Goal: Transaction & Acquisition: Purchase product/service

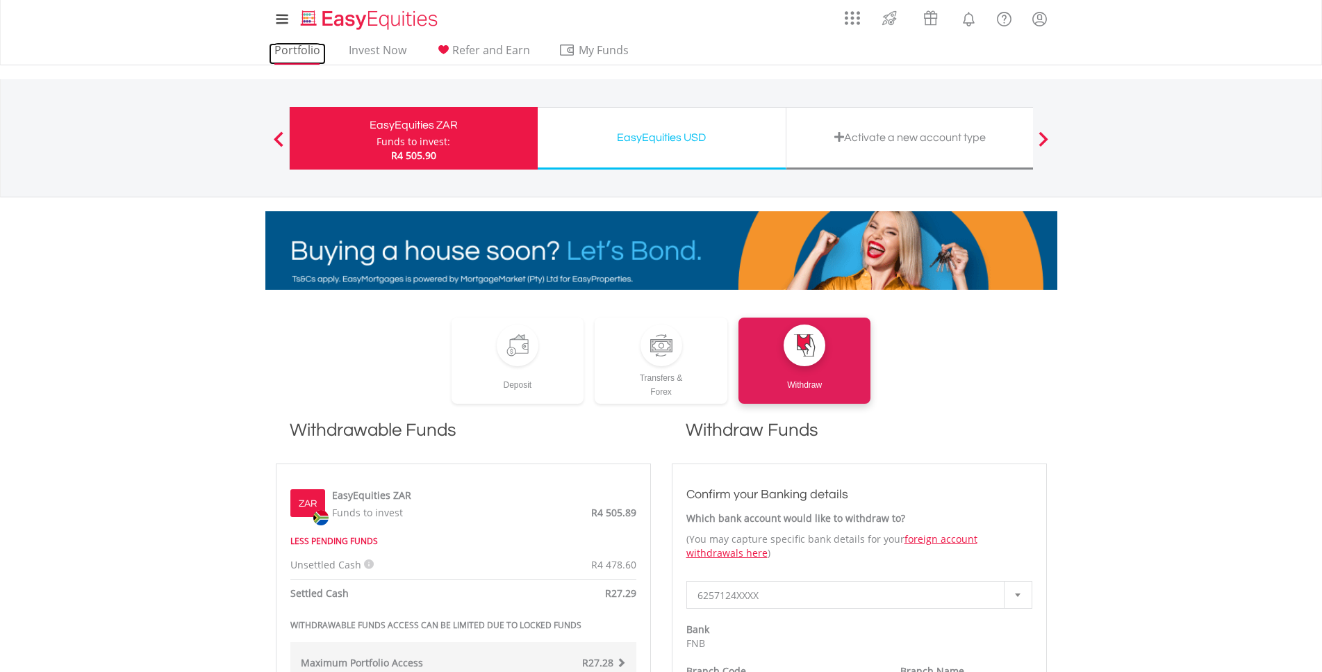
click at [304, 49] on link "Portfolio" at bounding box center [297, 54] width 57 height 22
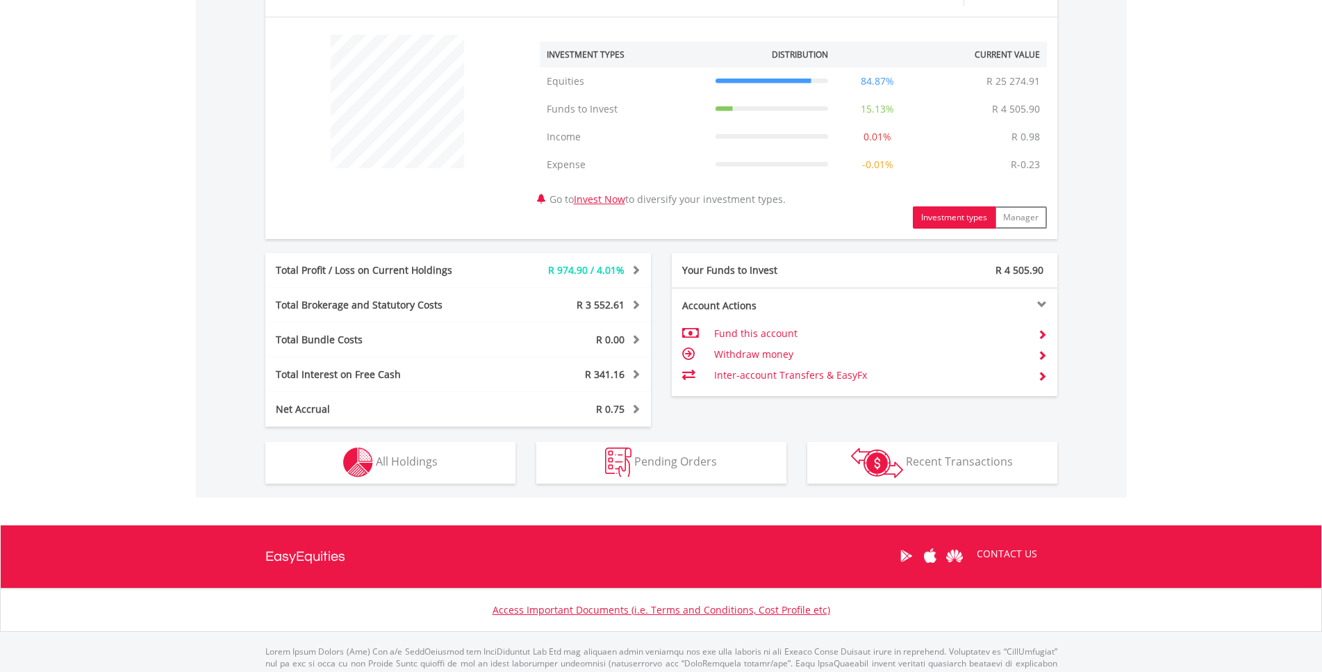
scroll to position [509, 0]
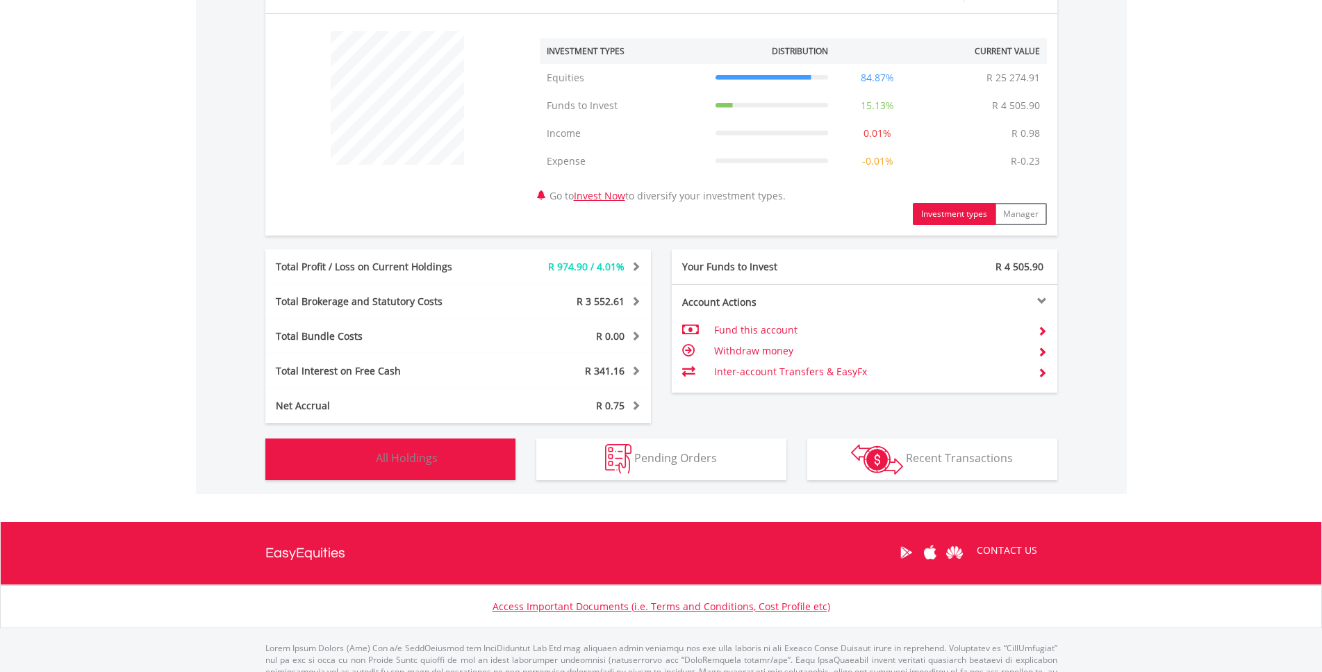
click at [408, 450] on span "All Holdings" at bounding box center [407, 457] width 62 height 15
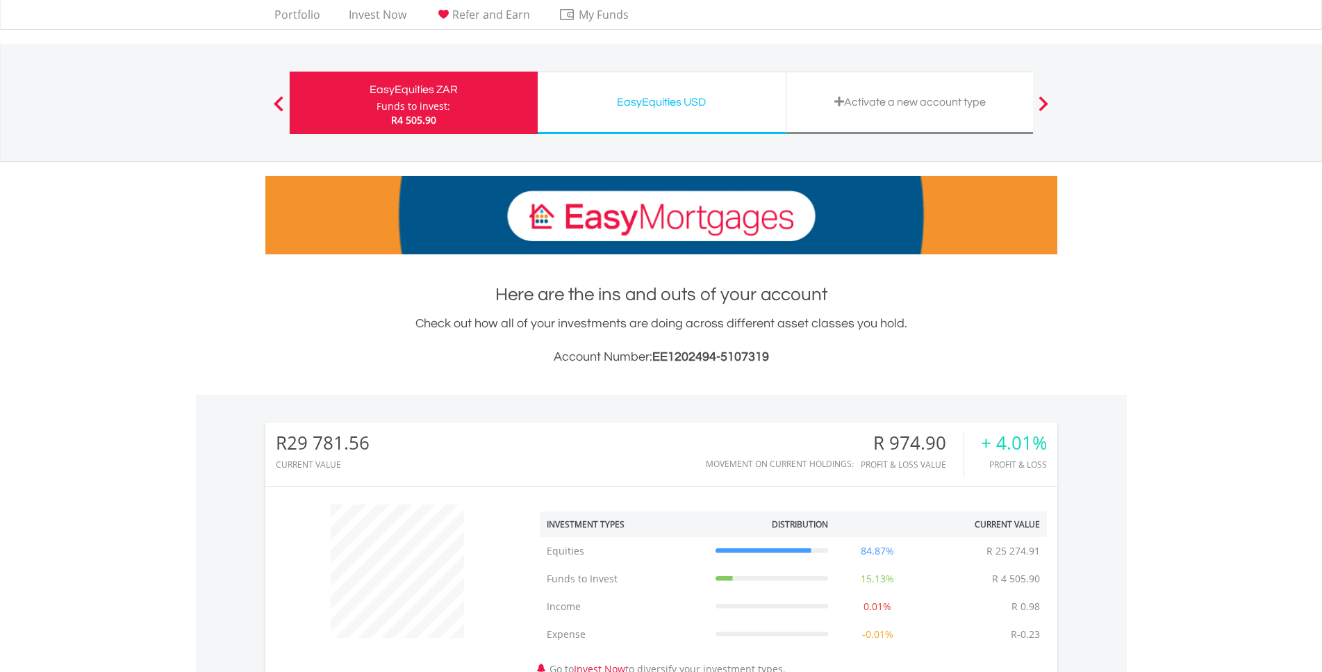
scroll to position [0, 0]
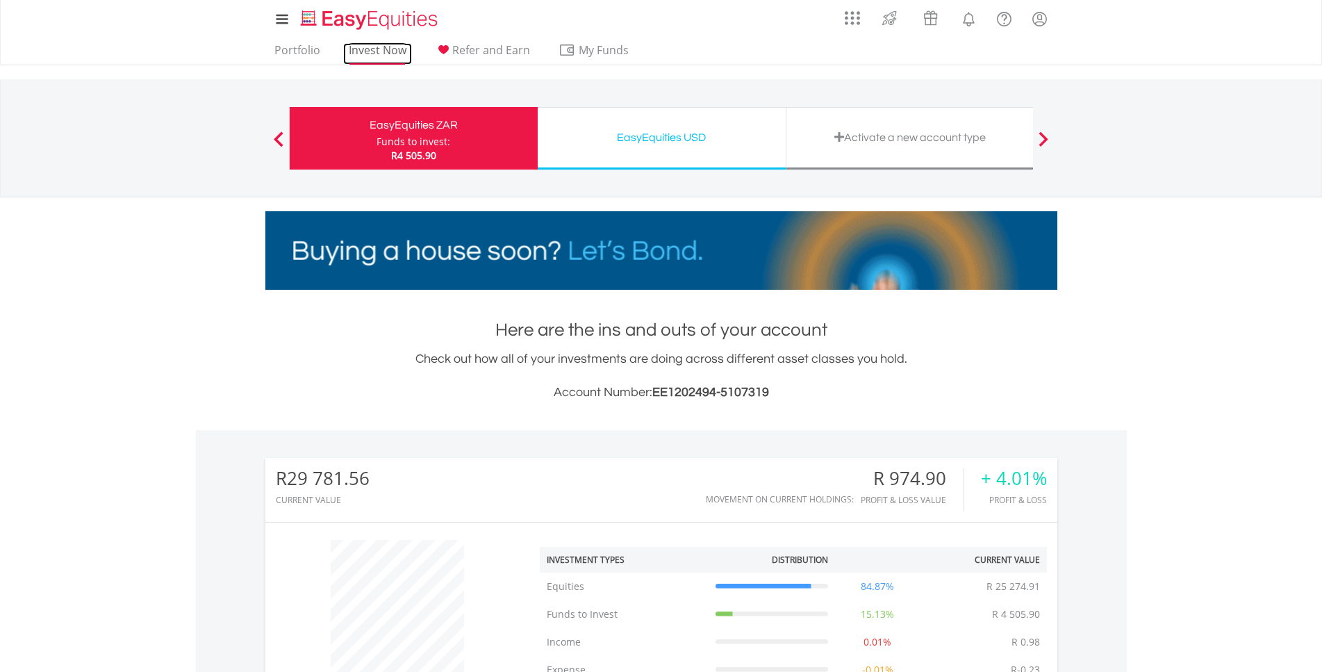
click at [379, 45] on link "Invest Now" at bounding box center [377, 54] width 69 height 22
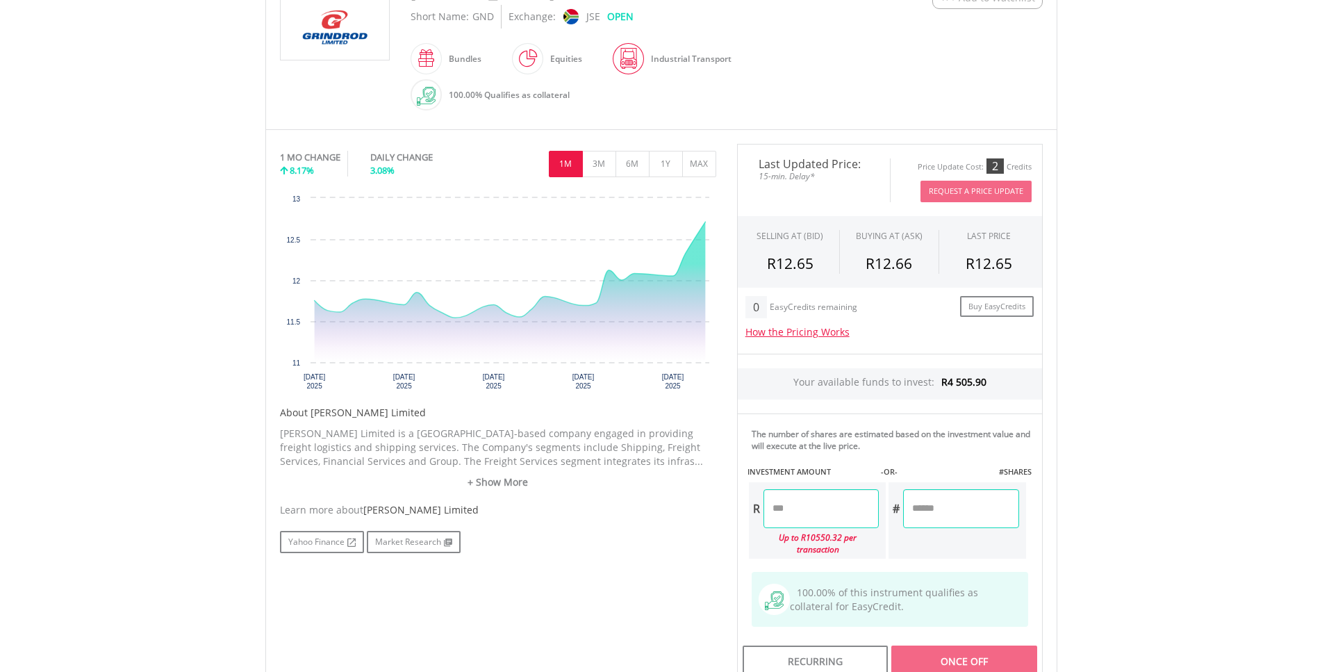
scroll to position [354, 0]
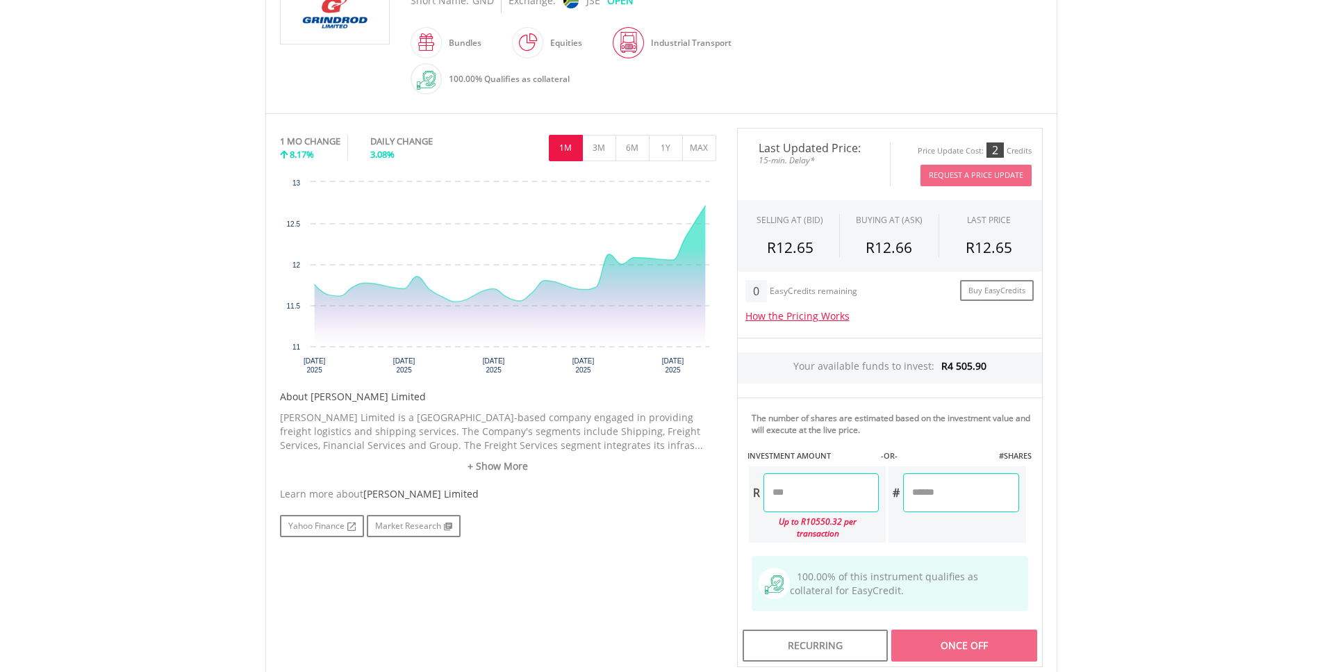
click at [810, 495] on input "number" at bounding box center [820, 492] width 115 height 39
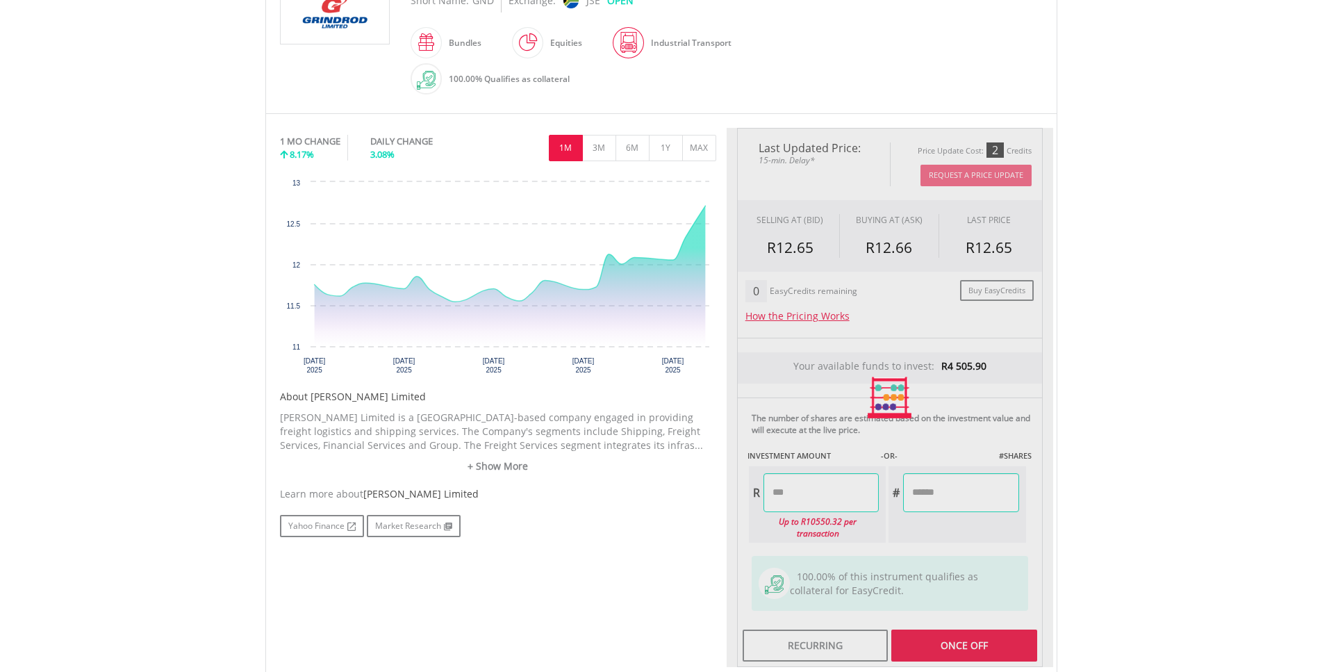
click at [1068, 472] on body "My Investments Invest Now New Listings Sell My Recurring Investments Pending Or…" at bounding box center [661, 291] width 1322 height 1290
type input "*******"
type input "********"
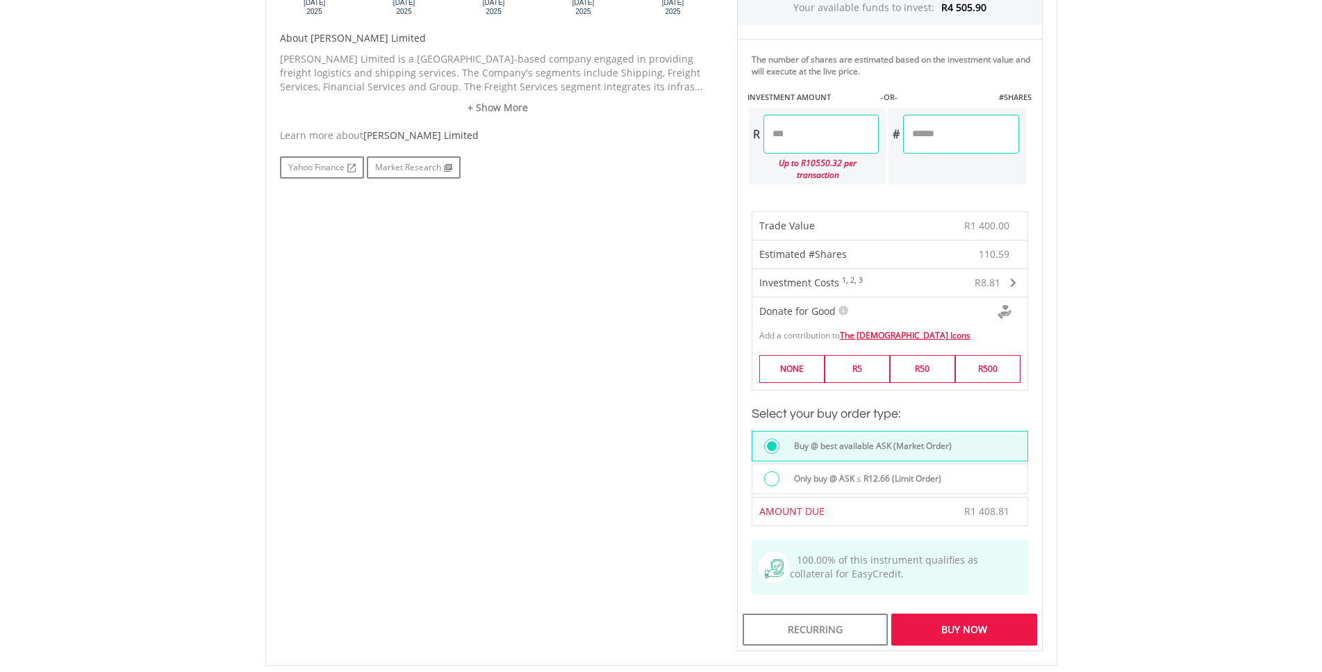
scroll to position [742, 0]
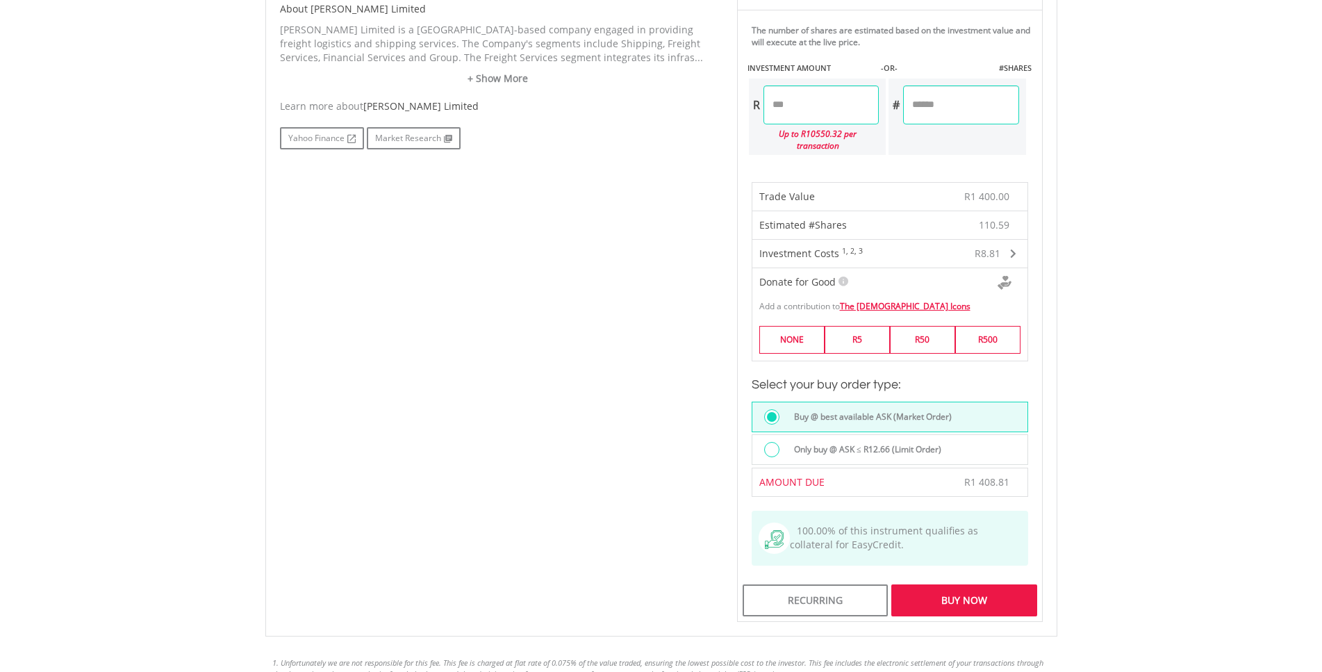
click at [772, 447] on div at bounding box center [771, 449] width 15 height 15
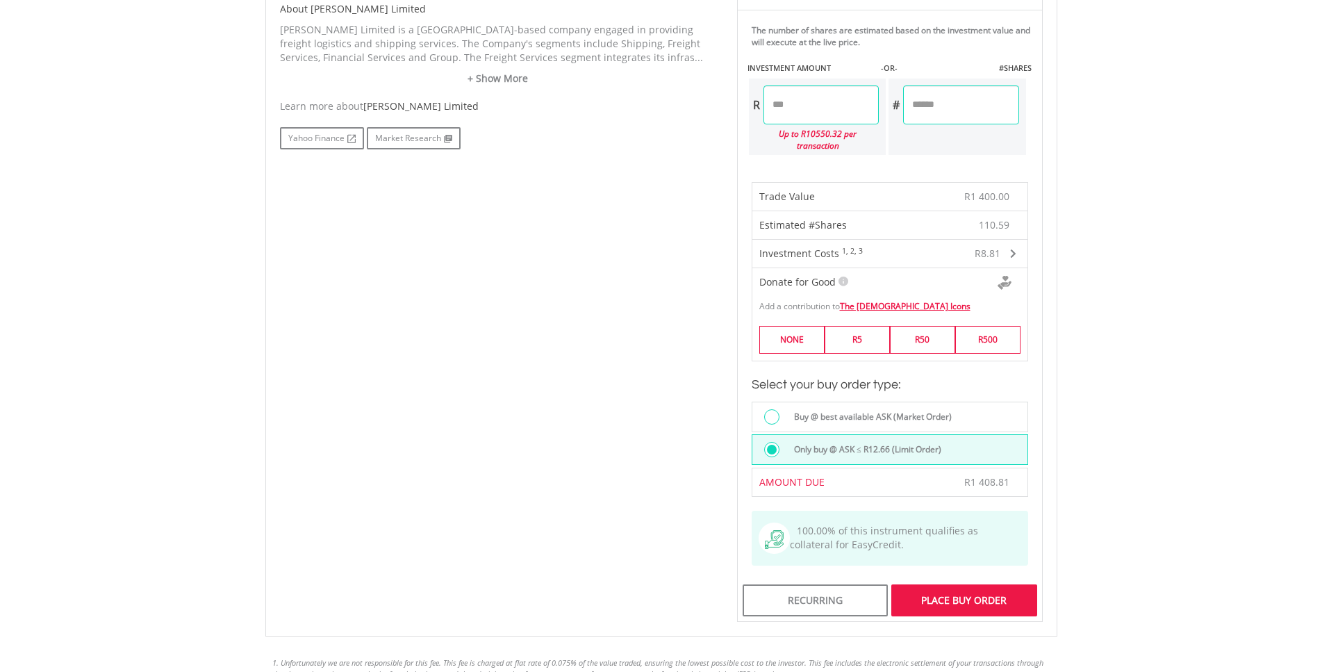
click at [957, 600] on div "Place Buy Order" at bounding box center [963, 600] width 145 height 32
